Goal: Task Accomplishment & Management: Complete application form

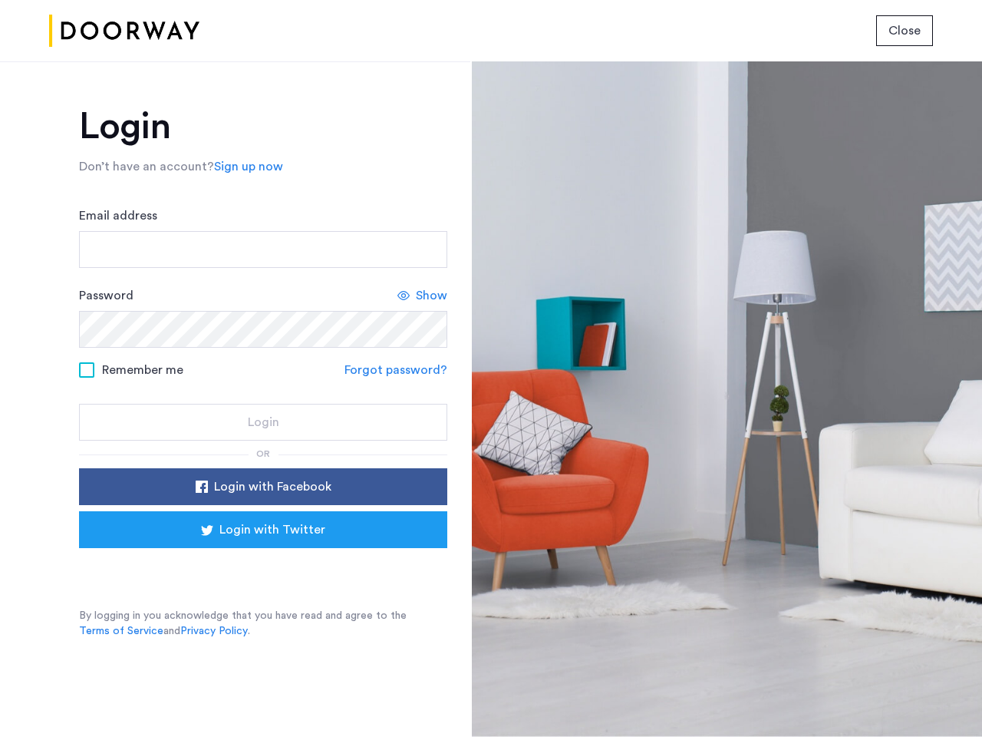
click at [905, 31] on span "Close" at bounding box center [905, 30] width 32 height 18
click at [245, 167] on link "Sign up now" at bounding box center [248, 166] width 69 height 18
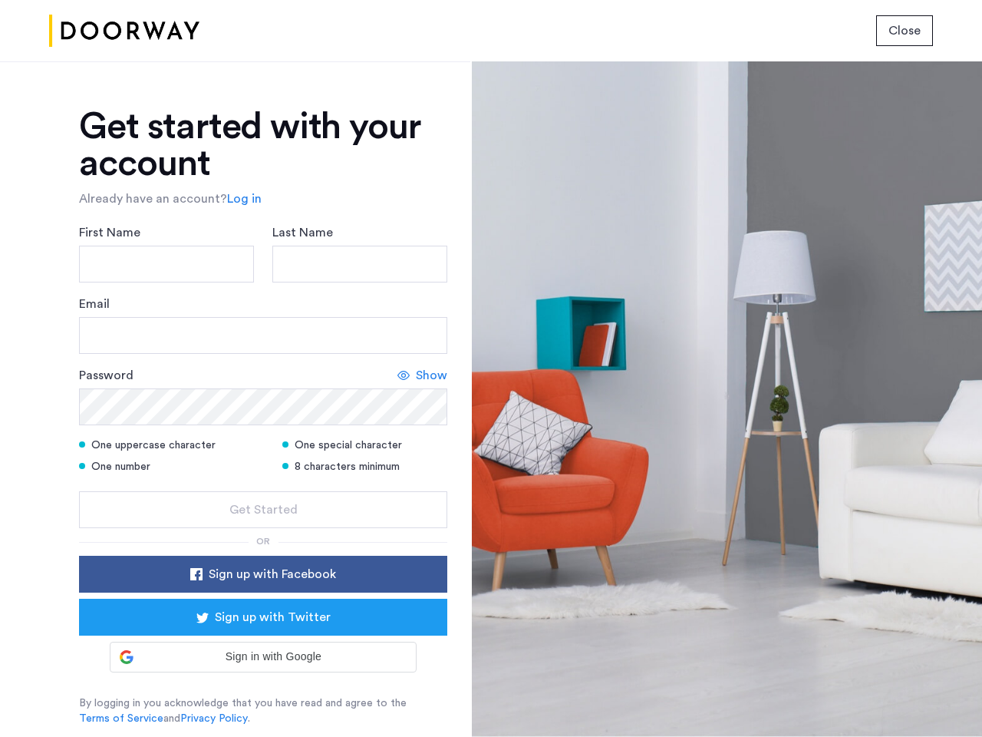
click at [423, 295] on div "Email" at bounding box center [263, 324] width 368 height 59
click at [398, 370] on icon at bounding box center [403, 375] width 12 height 12
click at [263, 486] on form "First Name Last Name Email Password Show One uppercase character One special ch…" at bounding box center [263, 375] width 368 height 305
click at [263, 529] on div "Get started with your account Already have an account? Log in First Name Last N…" at bounding box center [263, 417] width 368 height 618
